Goal: Register for event/course

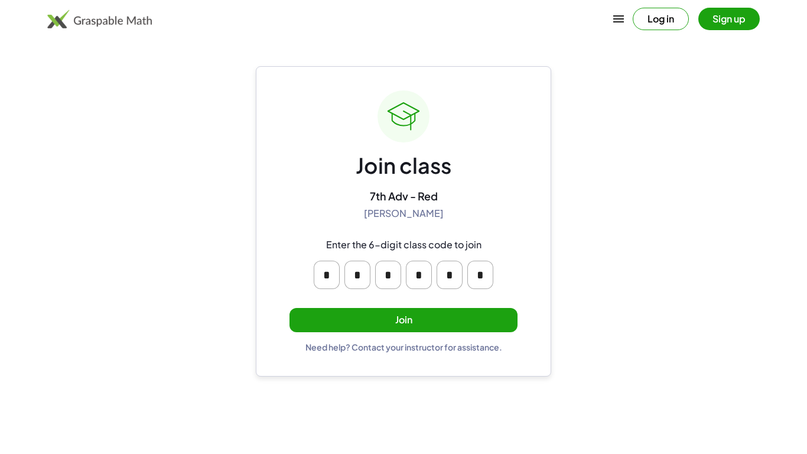
click at [383, 314] on button "Join" at bounding box center [404, 320] width 228 height 24
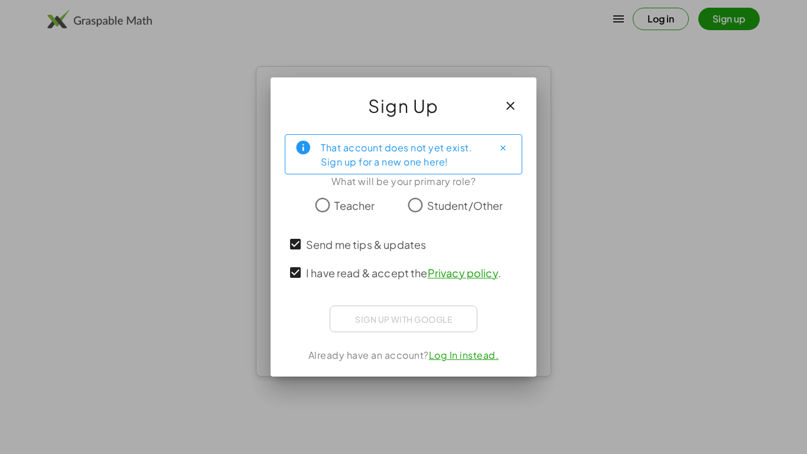
click at [320, 251] on span "Send me tips & updates" at bounding box center [366, 244] width 120 height 16
click at [427, 203] on span "Student/Other" at bounding box center [465, 205] width 76 height 16
click at [343, 244] on span "Send me tips & updates" at bounding box center [366, 244] width 120 height 16
click at [339, 260] on label "I have read & accept the Privacy policy ." at bounding box center [403, 272] width 195 height 28
click at [392, 245] on span "Send me tips & updates" at bounding box center [366, 244] width 120 height 16
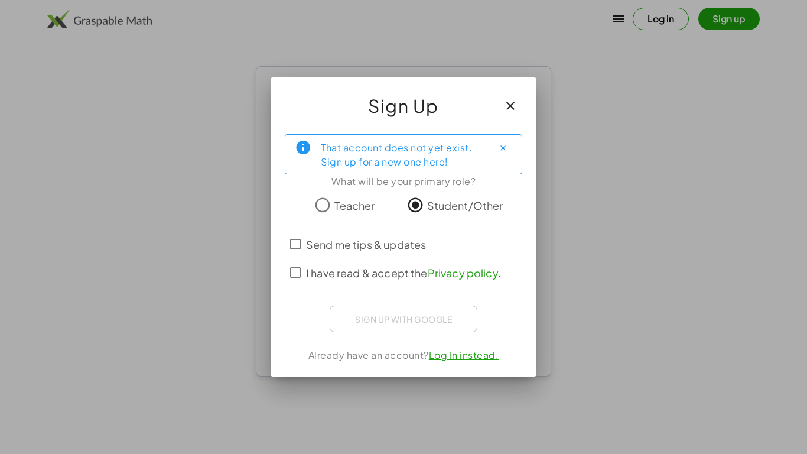
click at [339, 272] on span "I have read & accept the Privacy policy ." at bounding box center [403, 273] width 195 height 16
click at [406, 242] on span "Send me tips & updates" at bounding box center [366, 244] width 120 height 16
